Goal: Find contact information: Find contact information

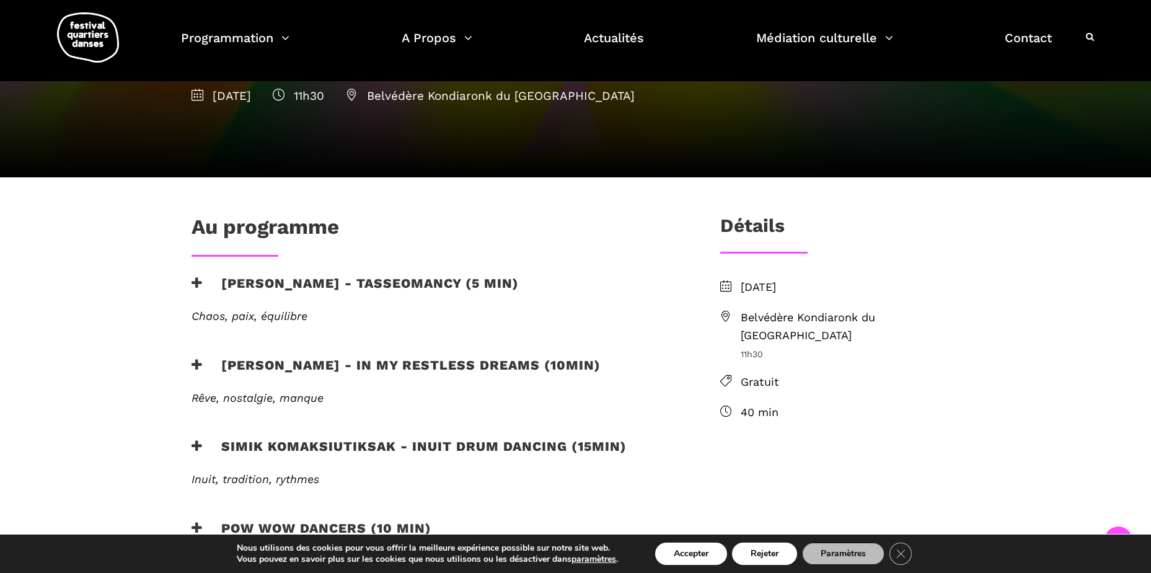
scroll to position [186, 0]
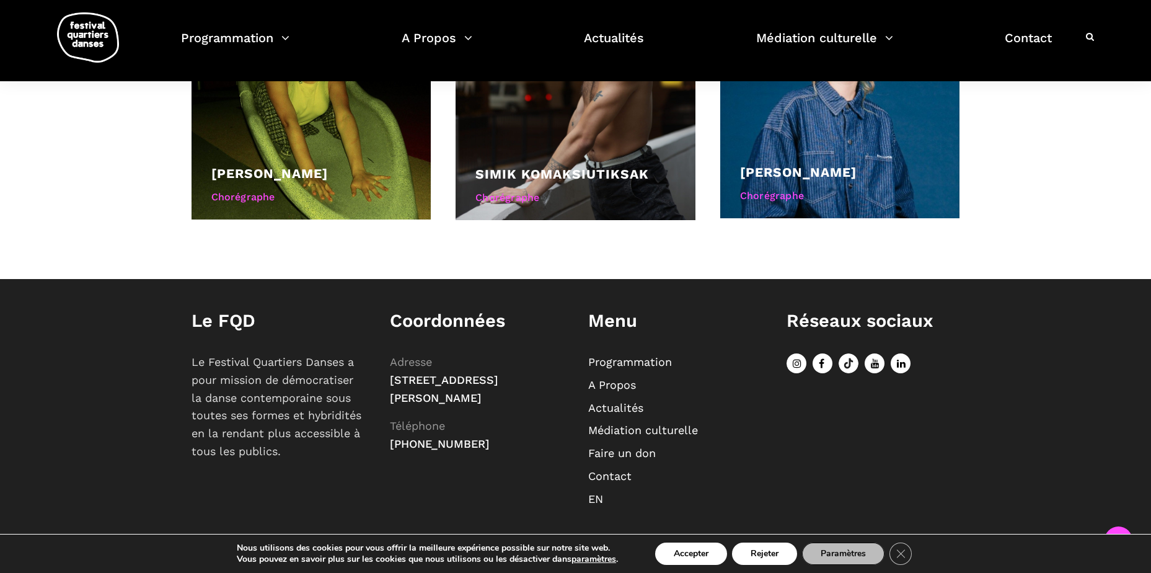
scroll to position [873, 0]
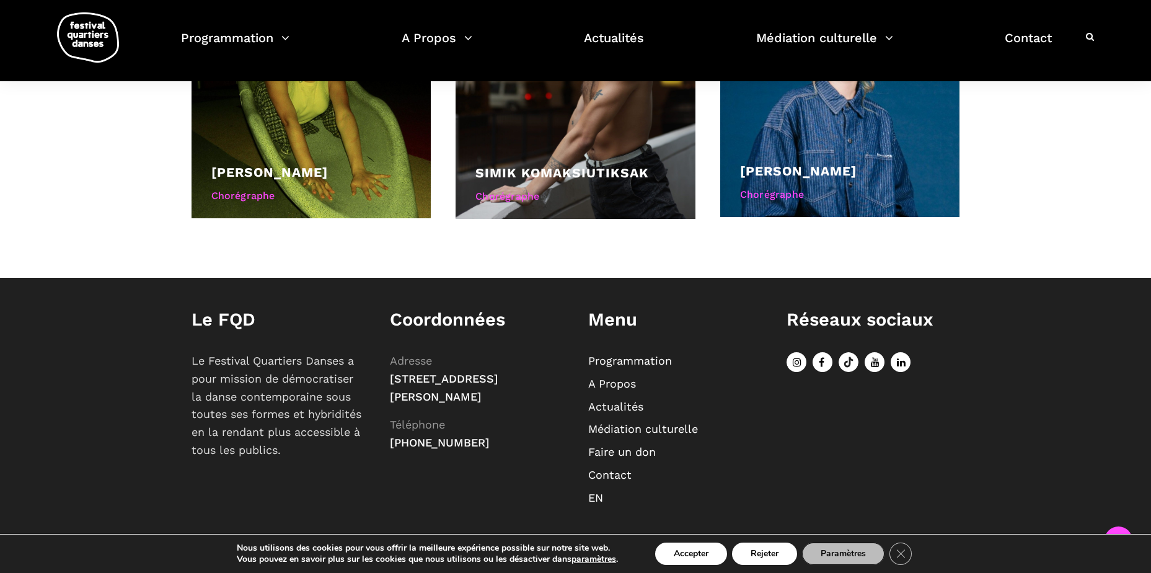
drag, startPoint x: 477, startPoint y: 463, endPoint x: 407, endPoint y: 462, distance: 70.0
click at [407, 452] on p "Adresse [STREET_ADDRESS][PERSON_NAME] Téléphone [PHONE_NUMBER]" at bounding box center [477, 402] width 174 height 100
copy span "[PHONE_NUMBER]"
